Goal: Browse casually

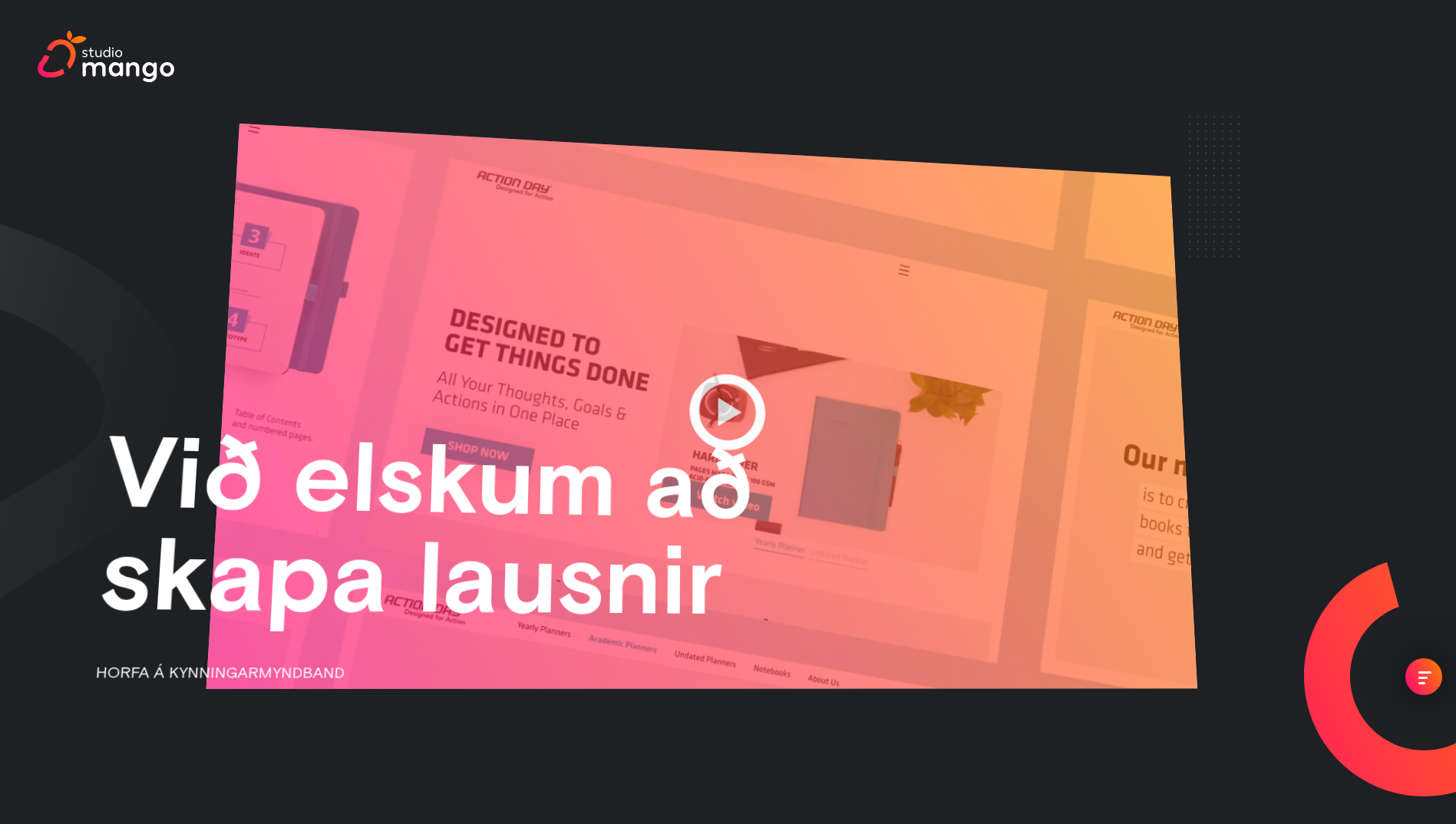
click at [230, 676] on link "HORFA Á KYNNINGARMYNDBAND" at bounding box center [422, 673] width 662 height 34
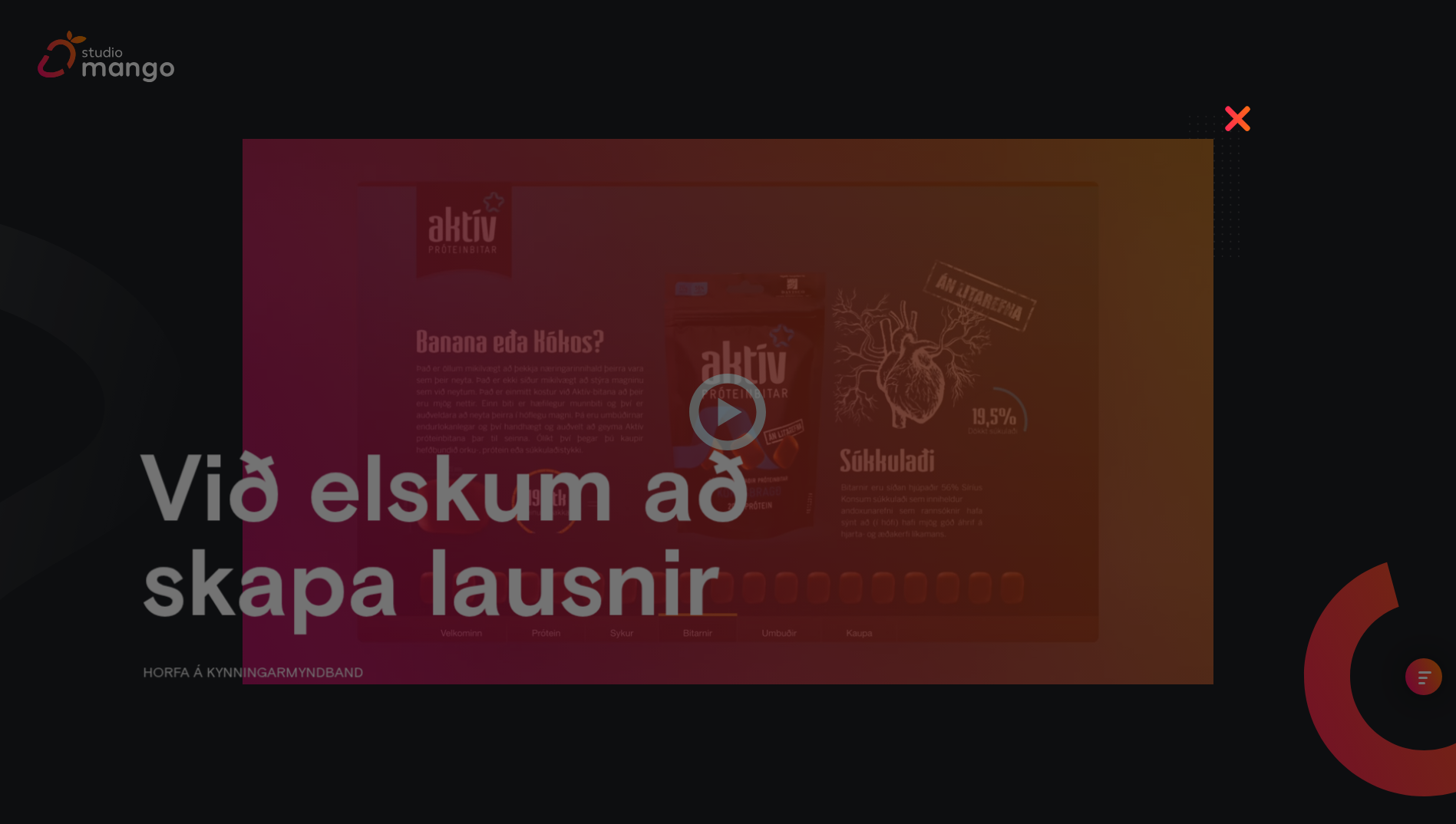
click at [1241, 120] on div at bounding box center [728, 412] width 1456 height 824
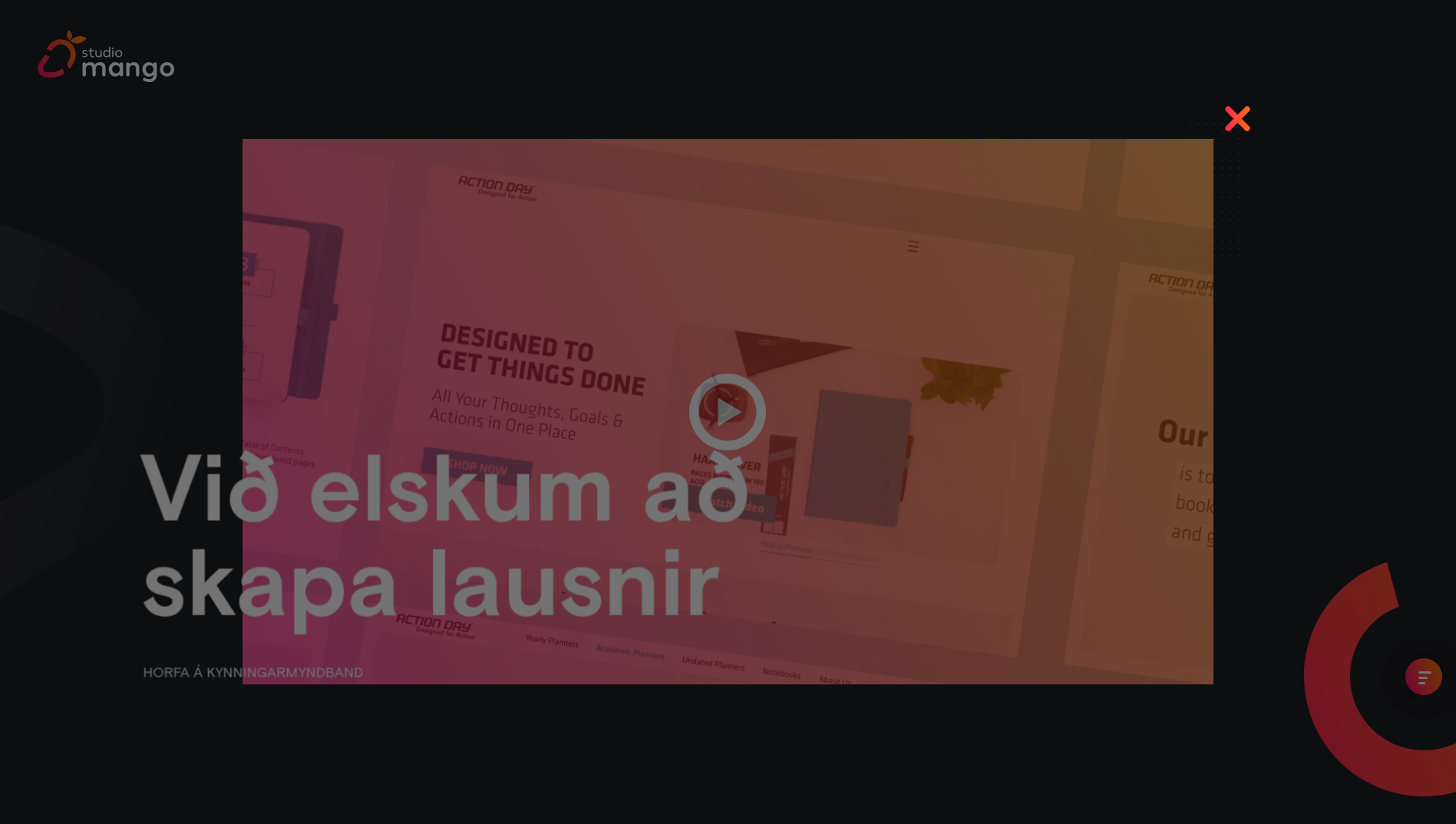
click at [1235, 112] on div at bounding box center [728, 412] width 1456 height 824
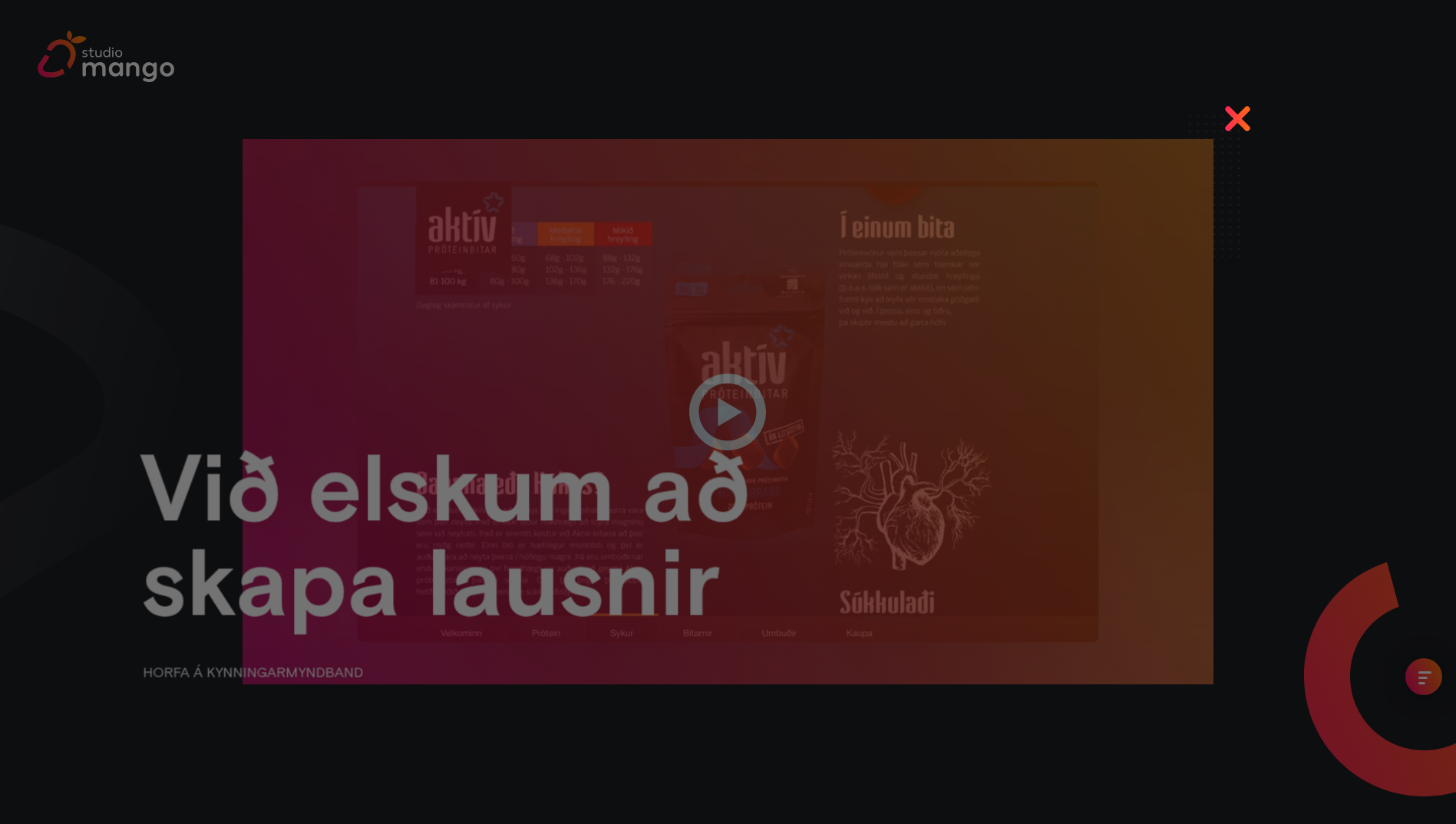
click at [1239, 116] on div at bounding box center [728, 412] width 1456 height 824
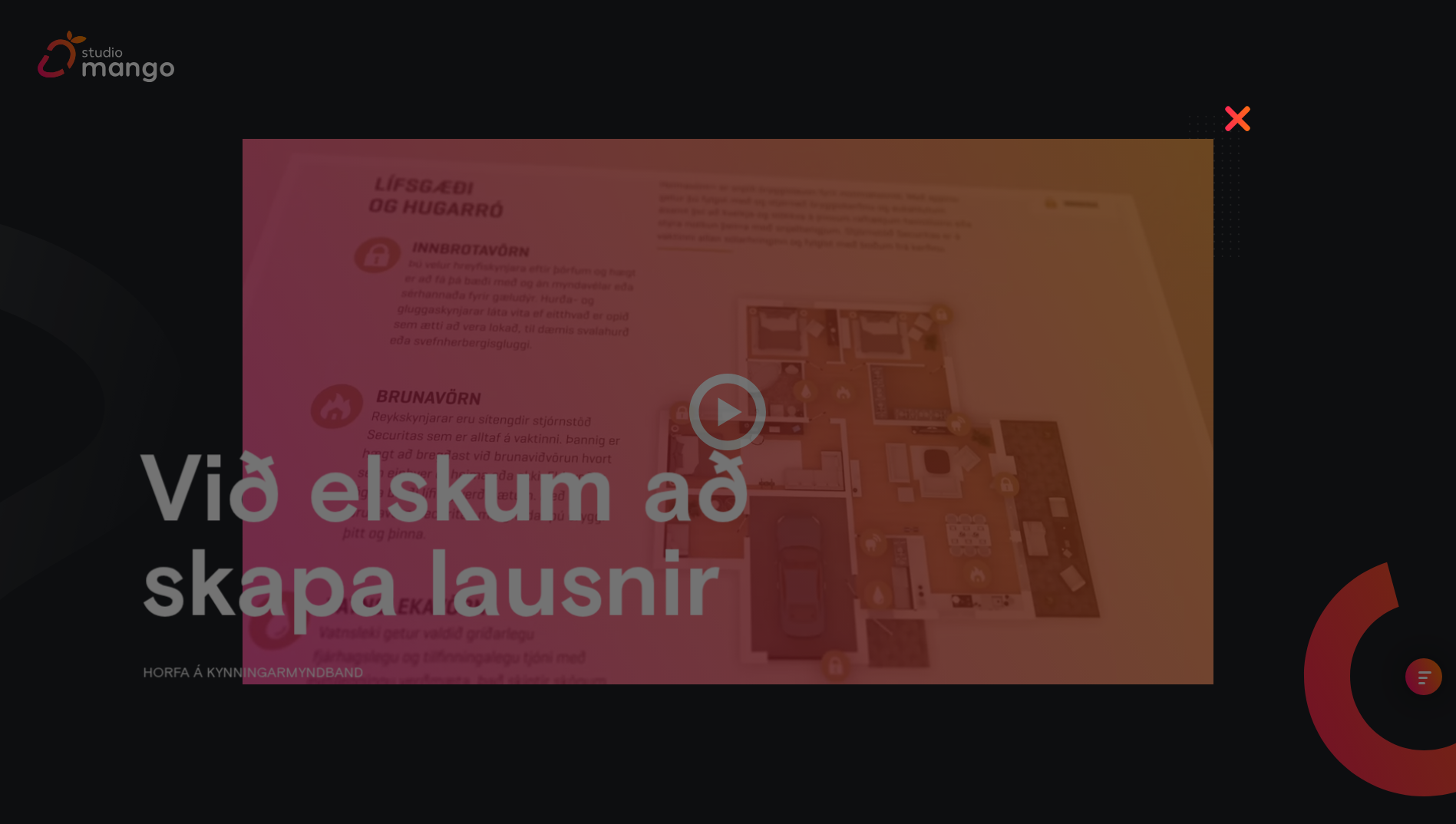
drag, startPoint x: 1237, startPoint y: 112, endPoint x: 1255, endPoint y: 117, distance: 18.7
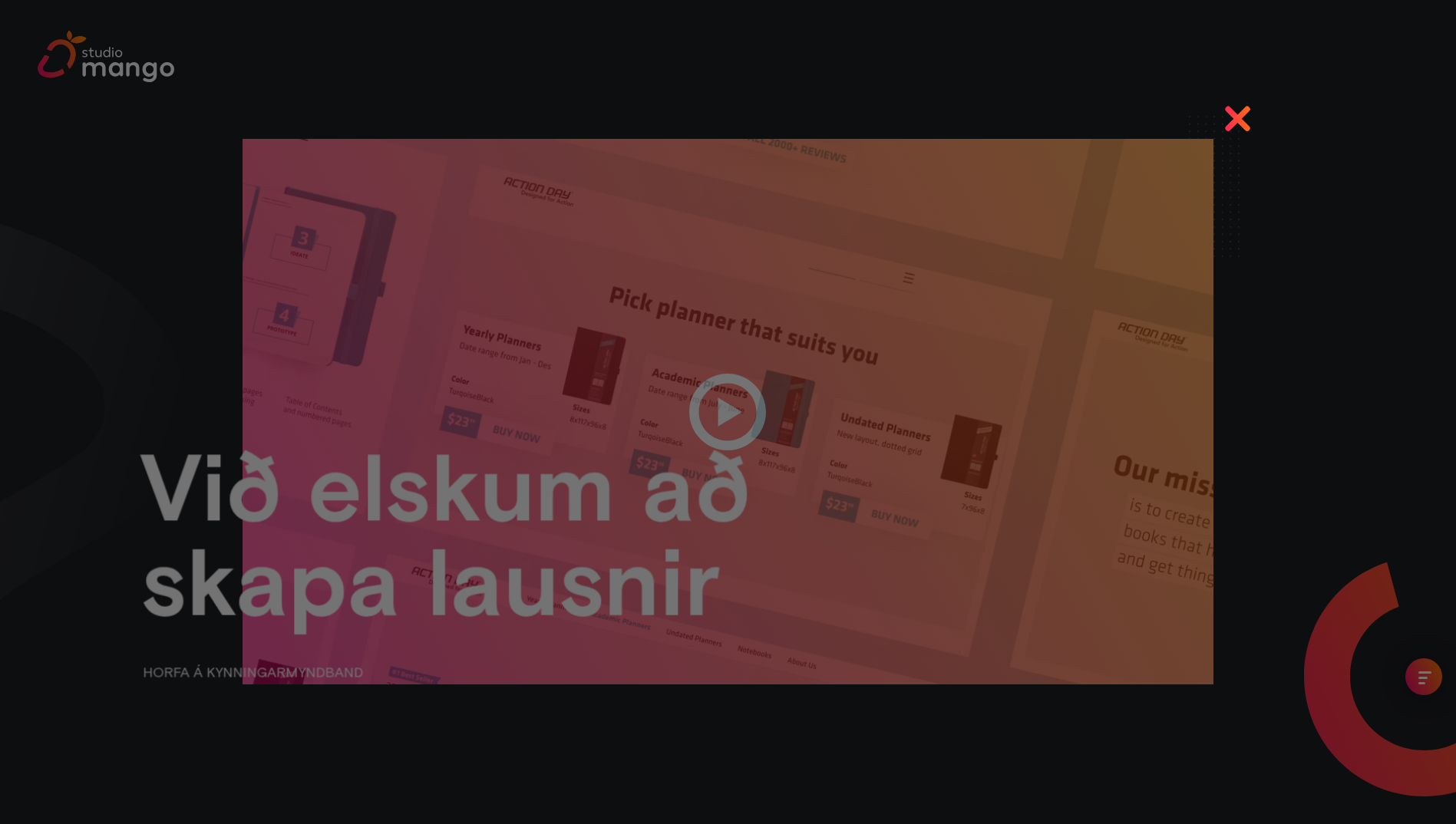
click at [1237, 111] on div at bounding box center [728, 412] width 1456 height 824
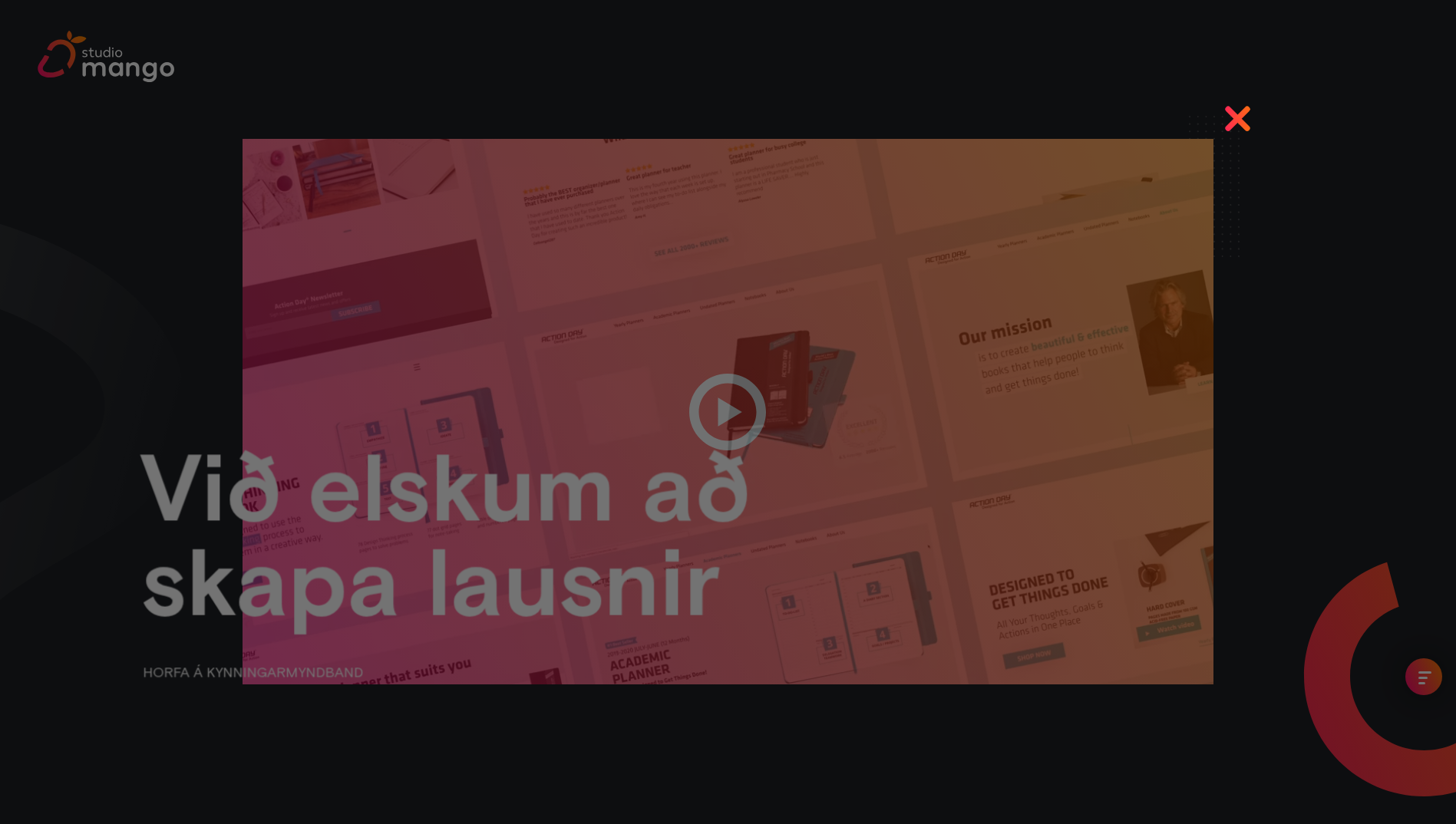
drag, startPoint x: 1287, startPoint y: 60, endPoint x: 1287, endPoint y: 103, distance: 43.0
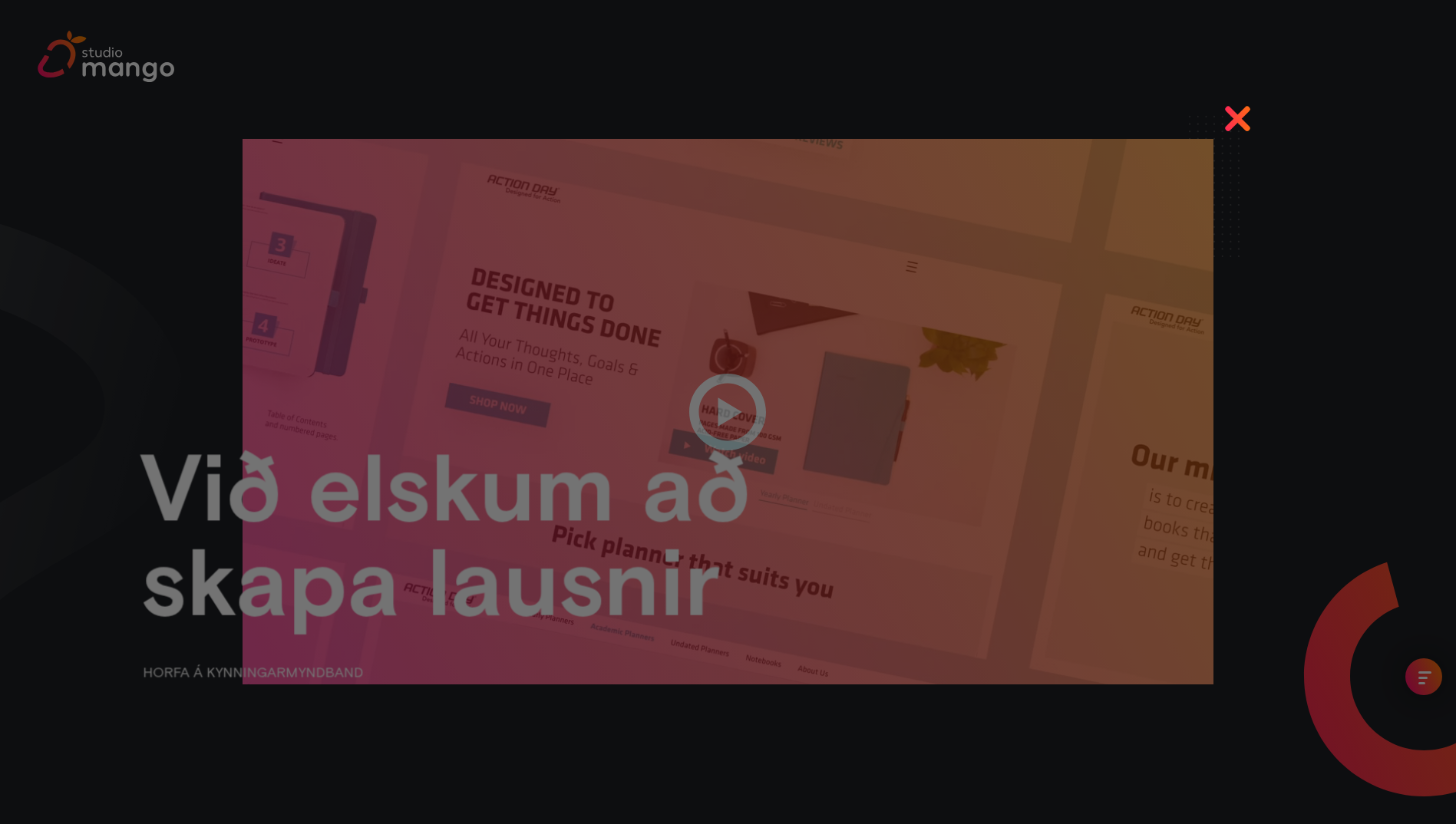
click at [1288, 61] on div at bounding box center [728, 412] width 1456 height 824
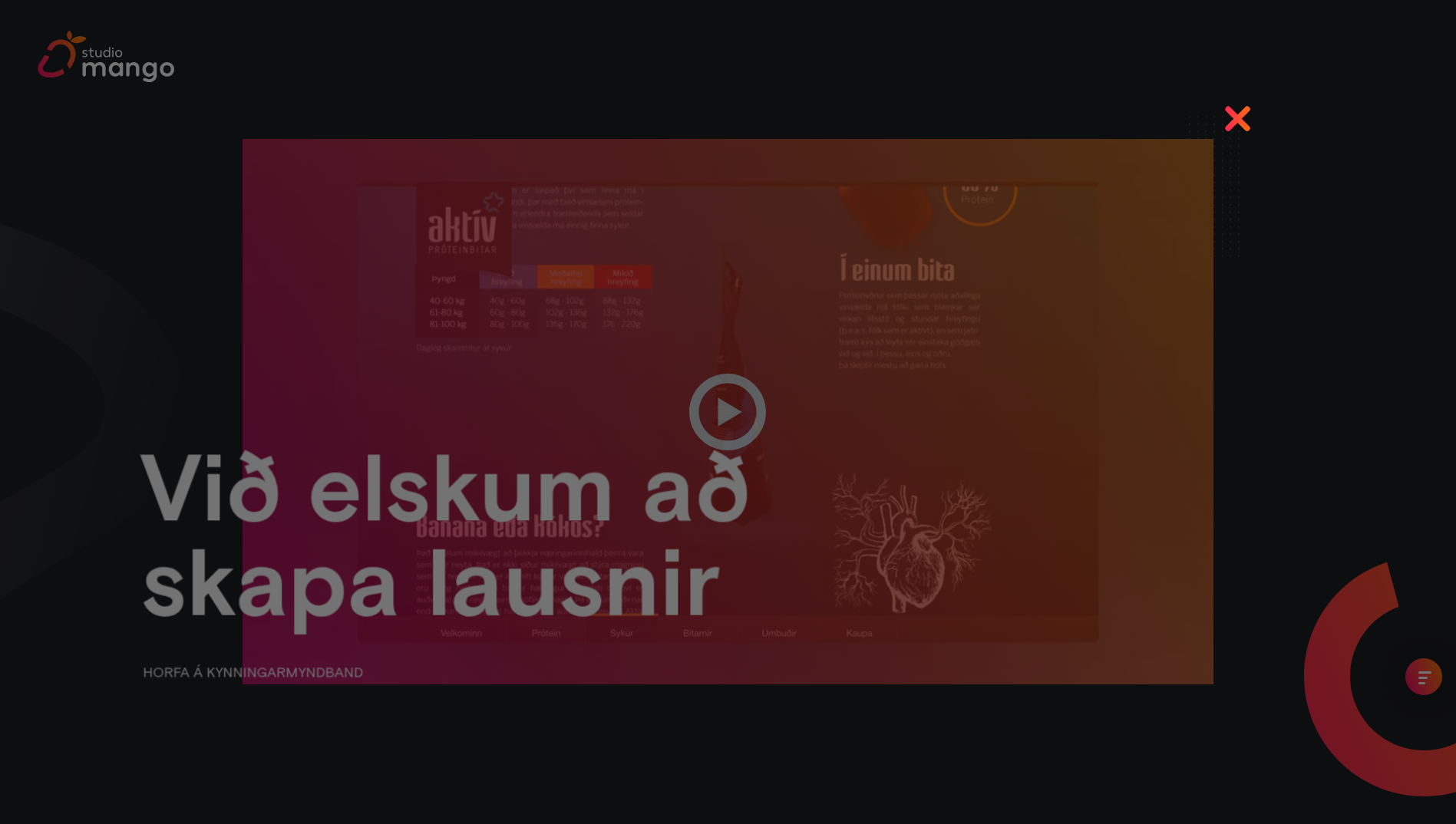
drag, startPoint x: 1278, startPoint y: 160, endPoint x: 1281, endPoint y: 177, distance: 17.3
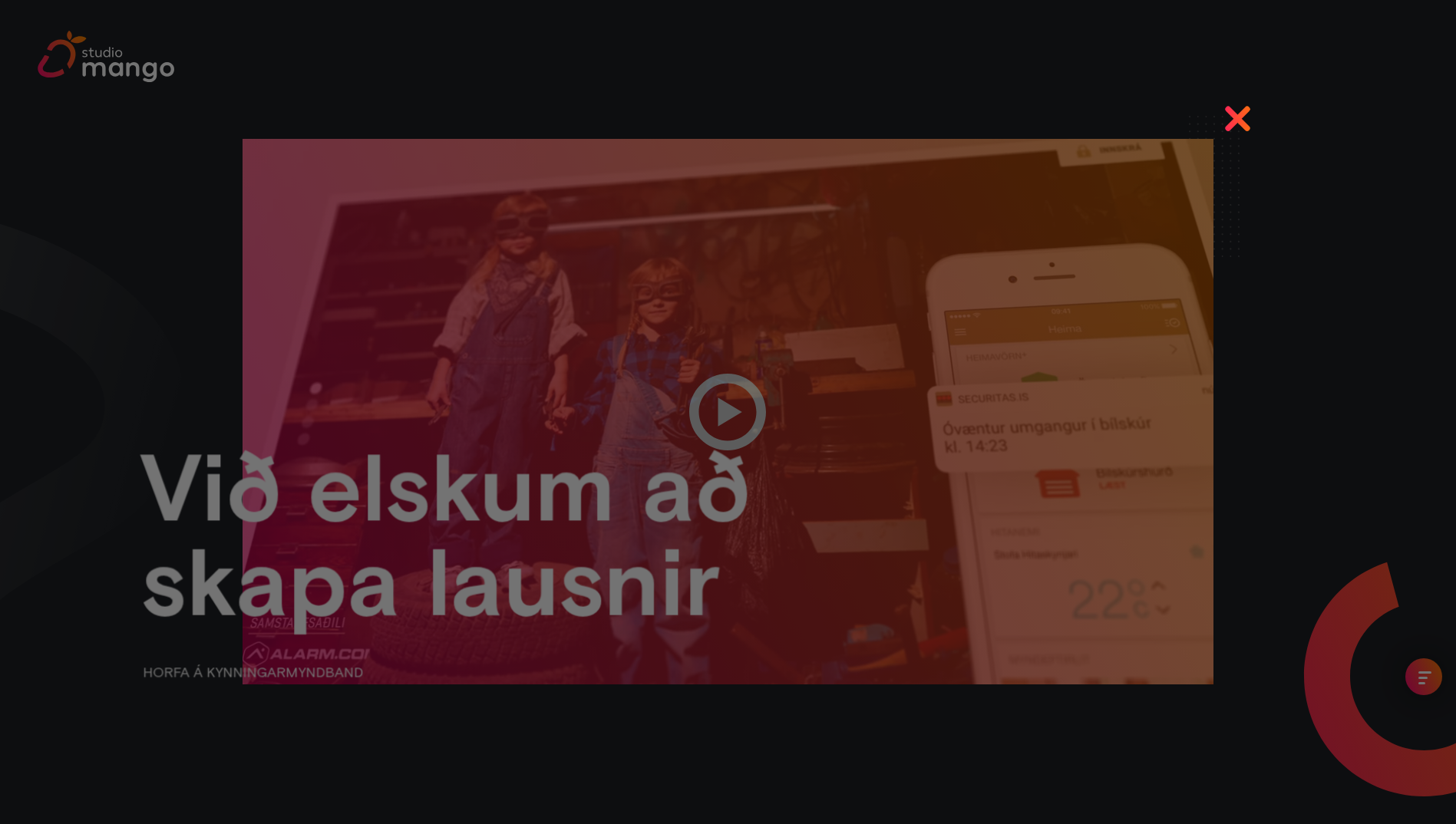
click at [1281, 175] on div at bounding box center [728, 412] width 1456 height 824
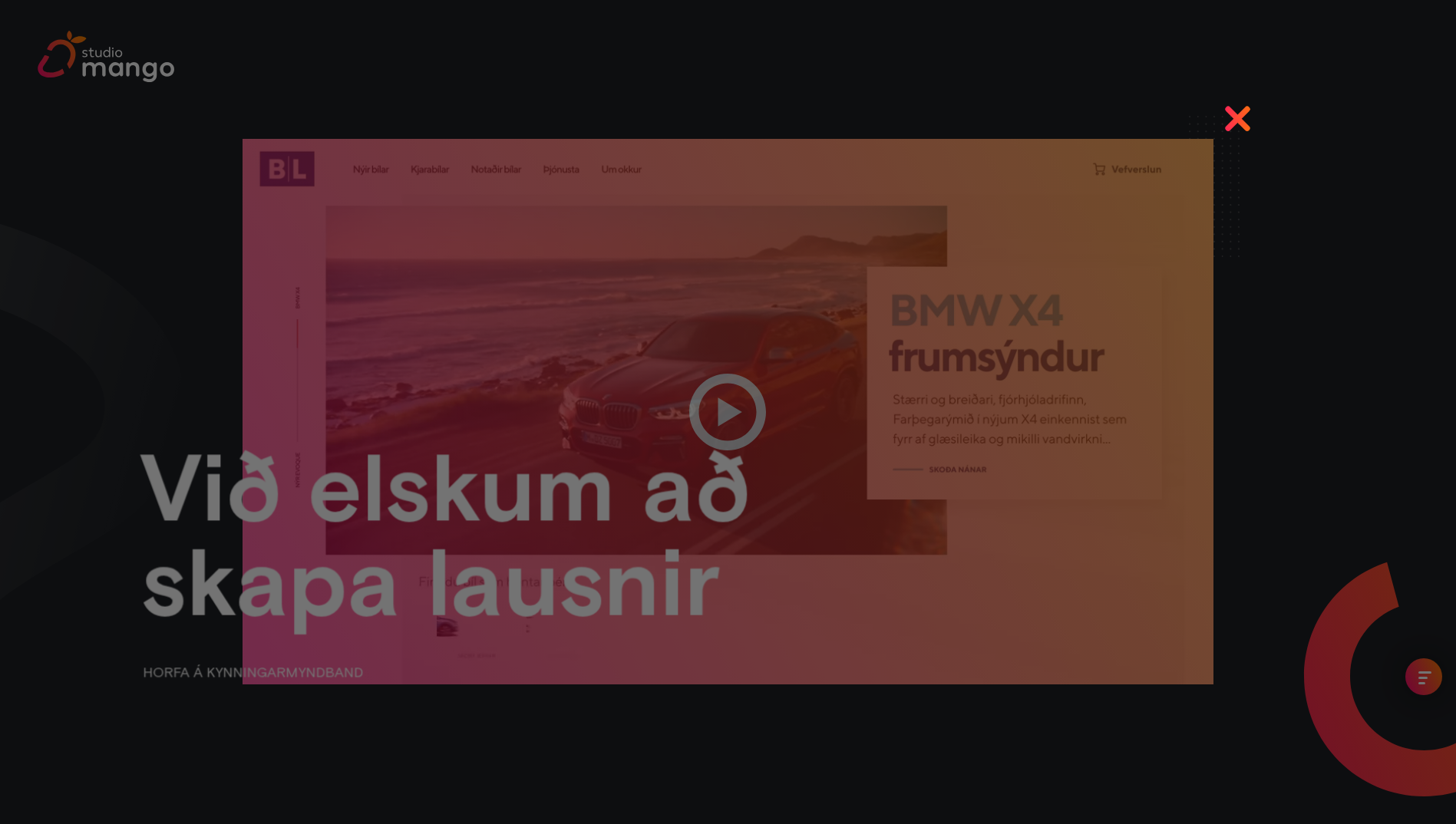
click at [1239, 106] on div at bounding box center [728, 412] width 1456 height 824
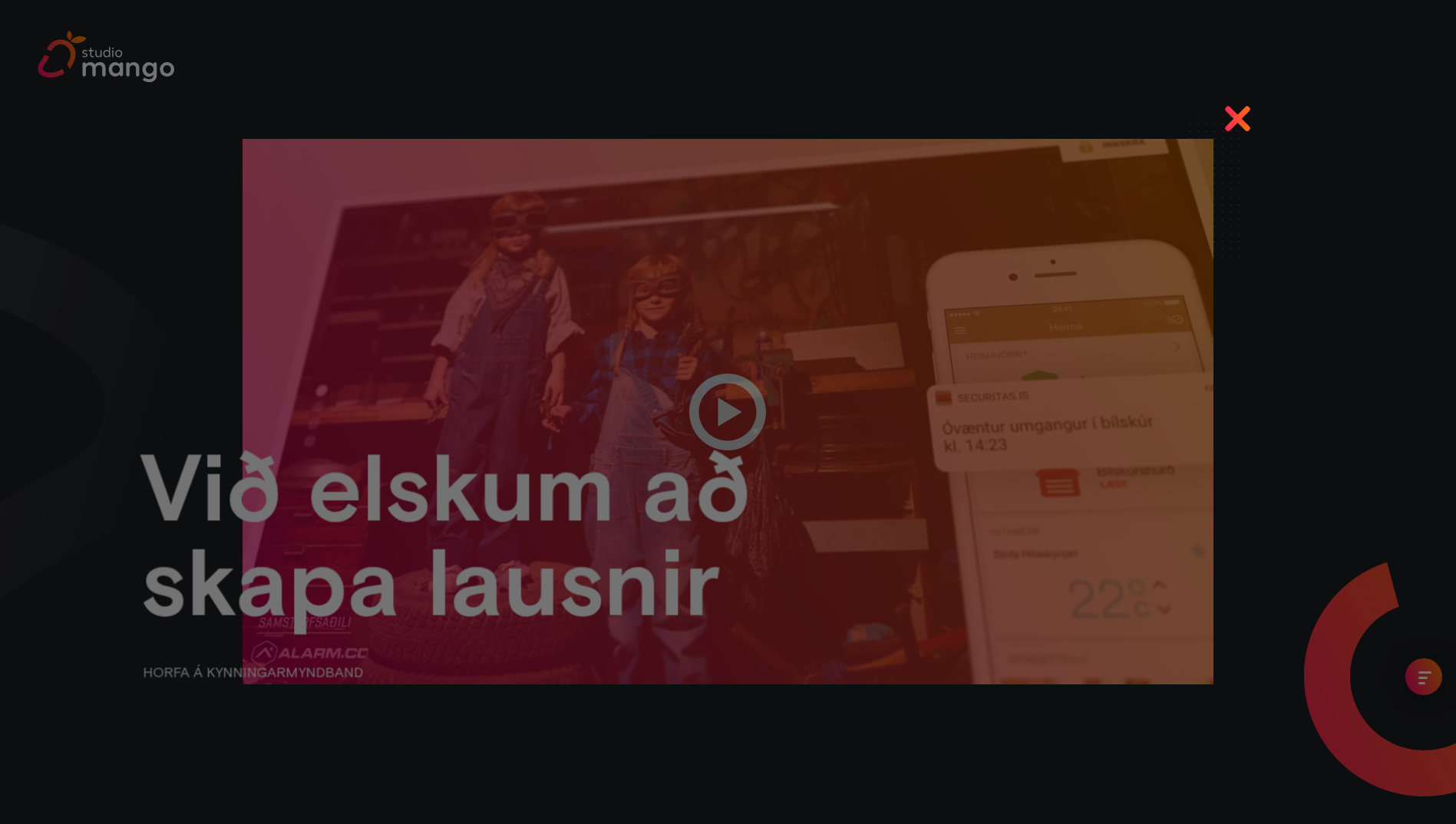
click at [1237, 119] on div at bounding box center [728, 412] width 1456 height 824
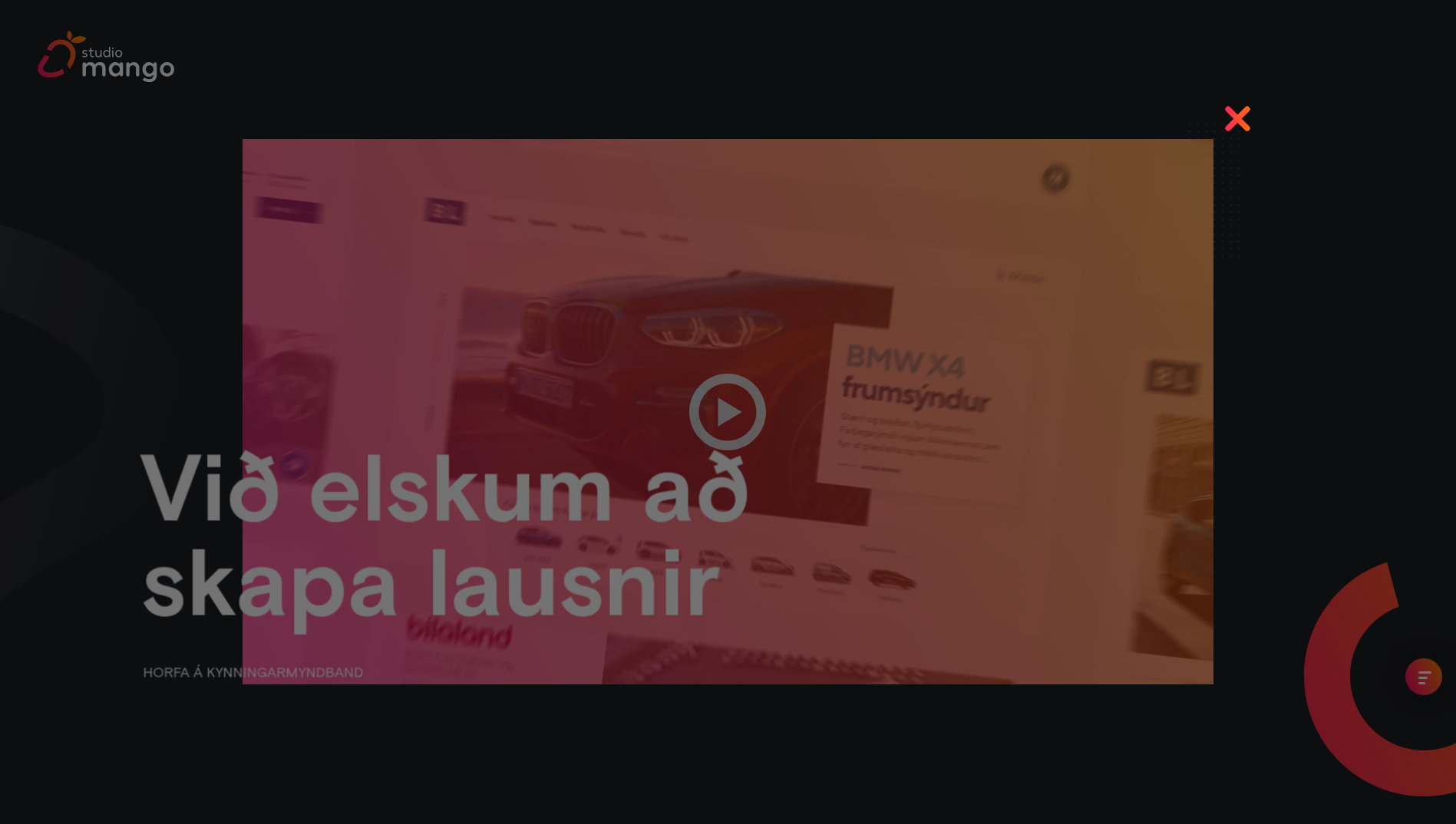
click at [342, 125] on div at bounding box center [728, 412] width 1456 height 824
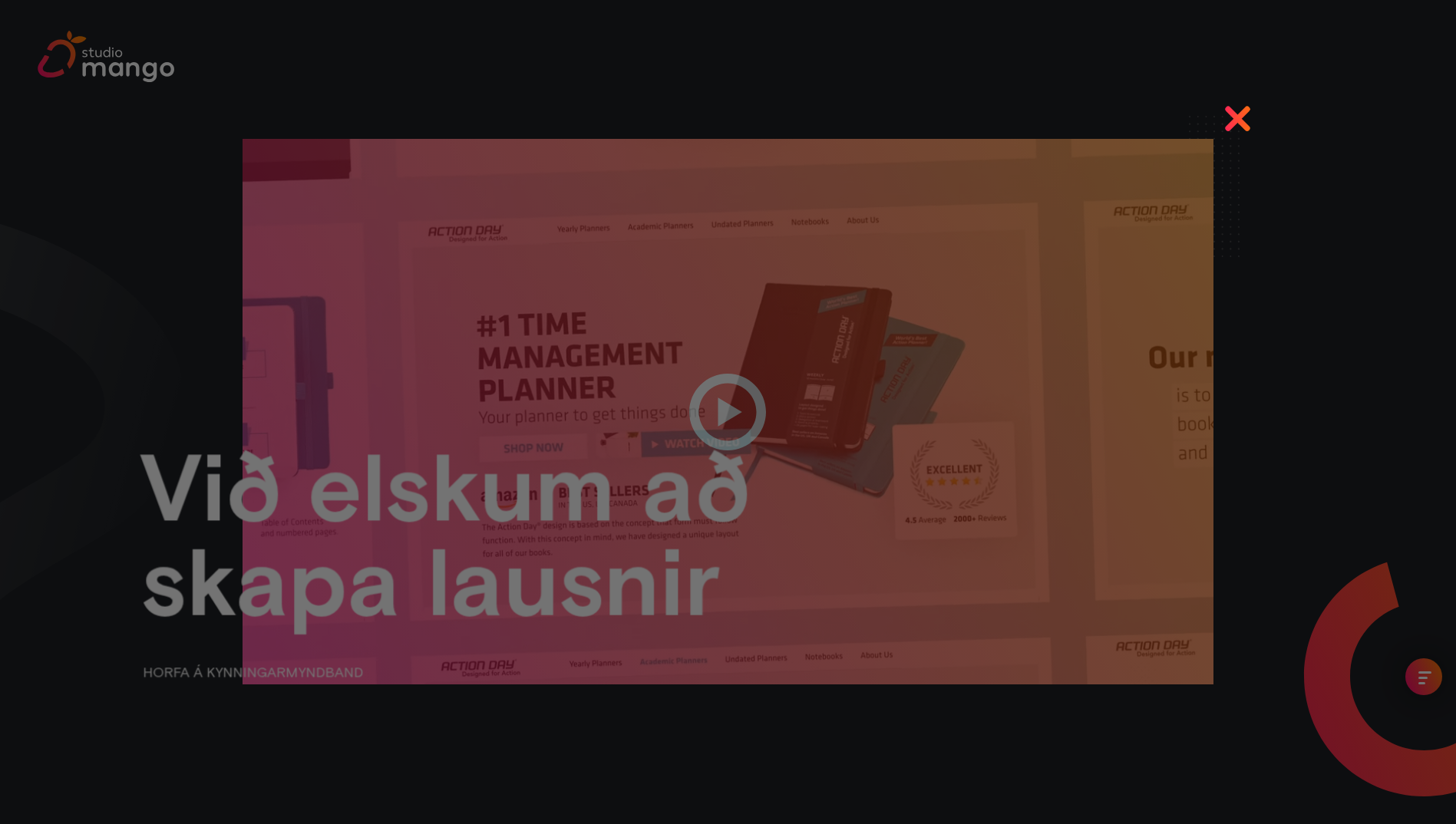
click at [1245, 418] on div at bounding box center [728, 412] width 1456 height 824
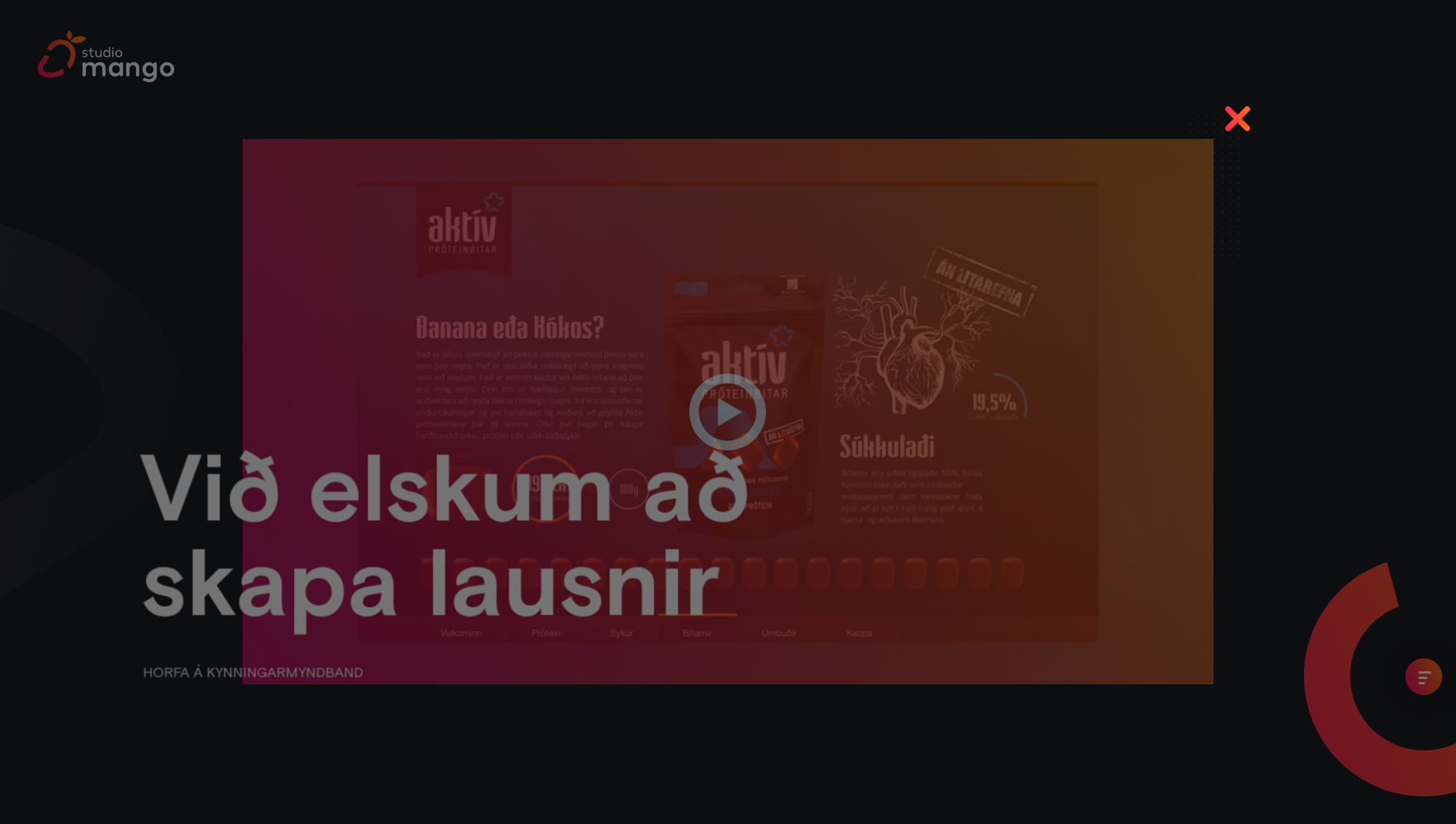
click at [1236, 113] on div at bounding box center [728, 412] width 1456 height 824
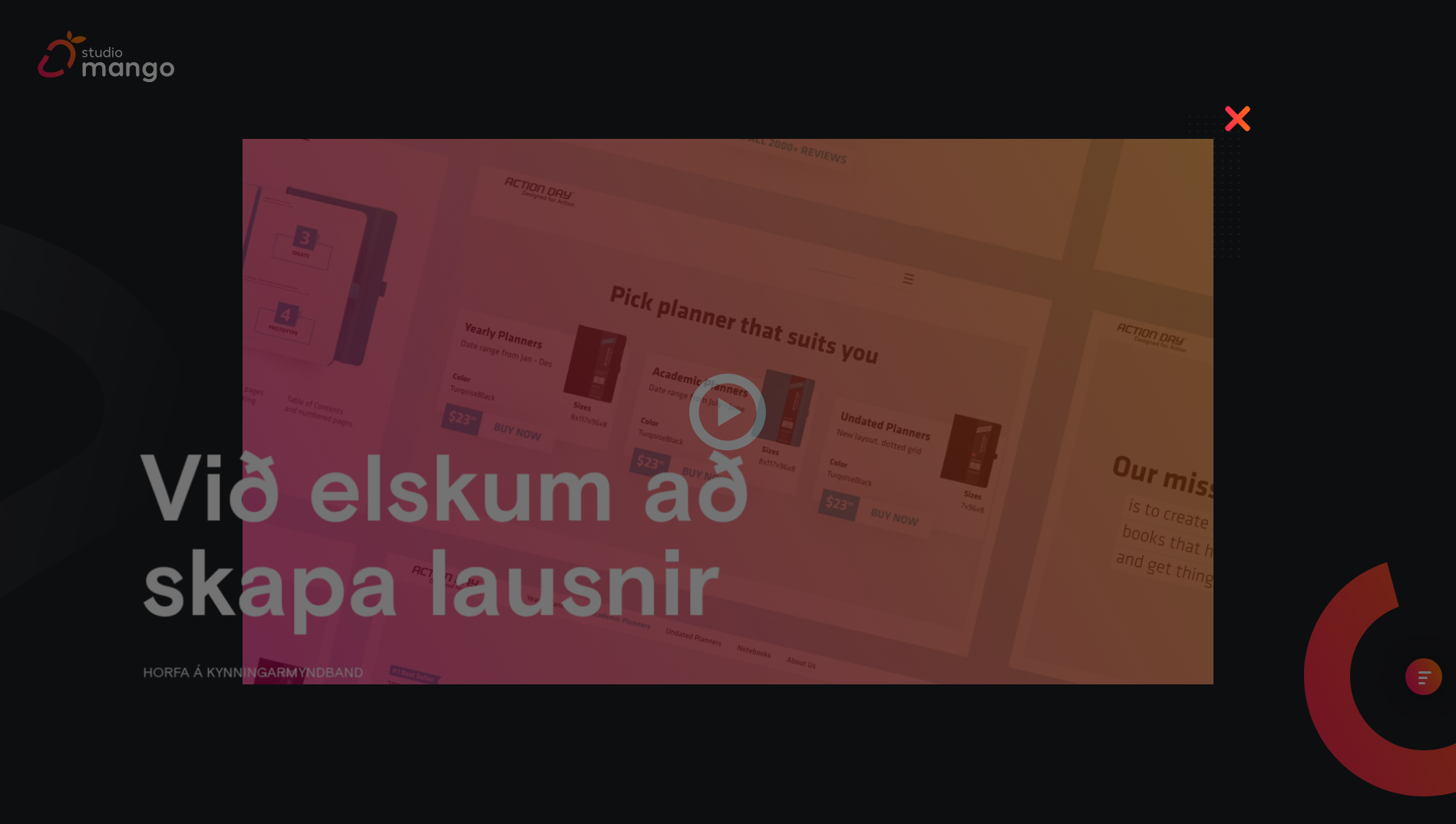
click at [1239, 112] on div at bounding box center [728, 412] width 1456 height 824
